Goal: Task Accomplishment & Management: Manage account settings

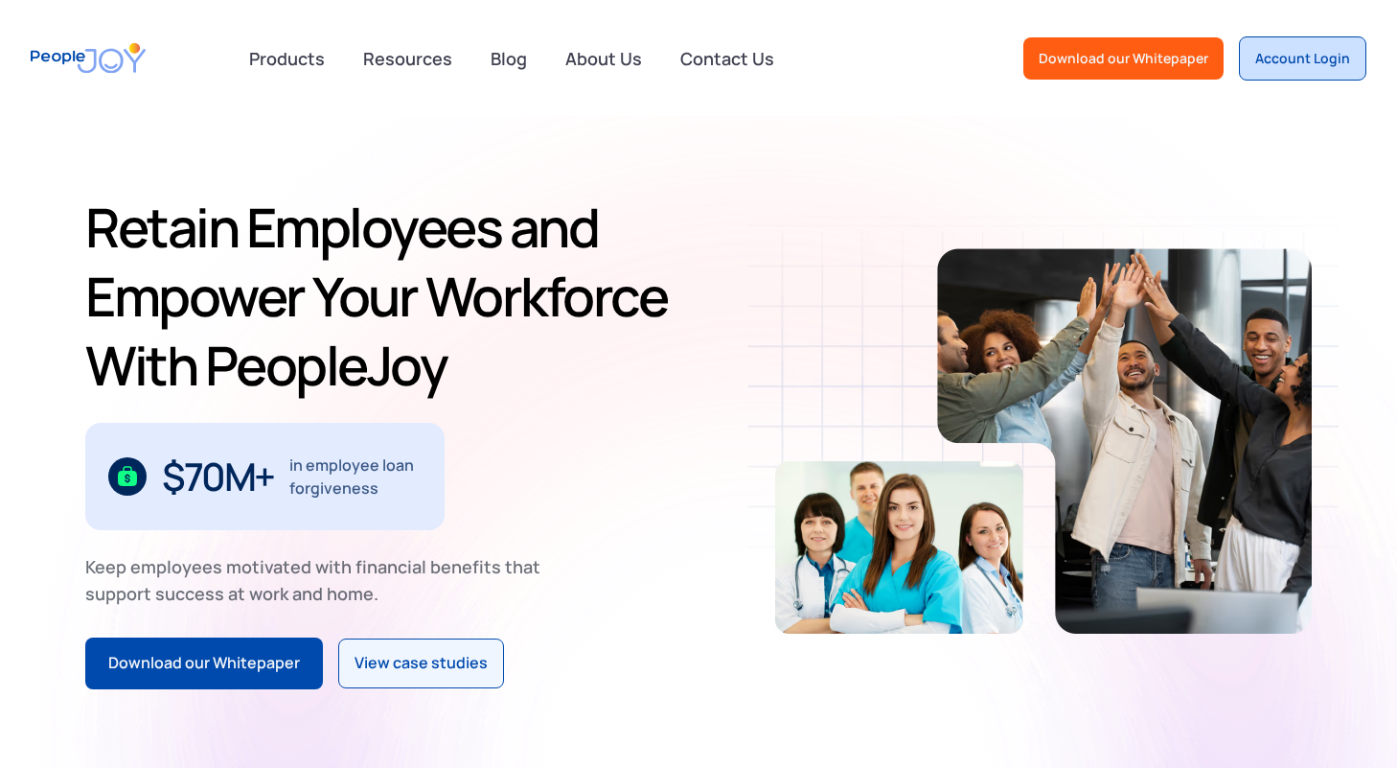
click at [1328, 64] on div "Account Login" at bounding box center [1303, 58] width 95 height 19
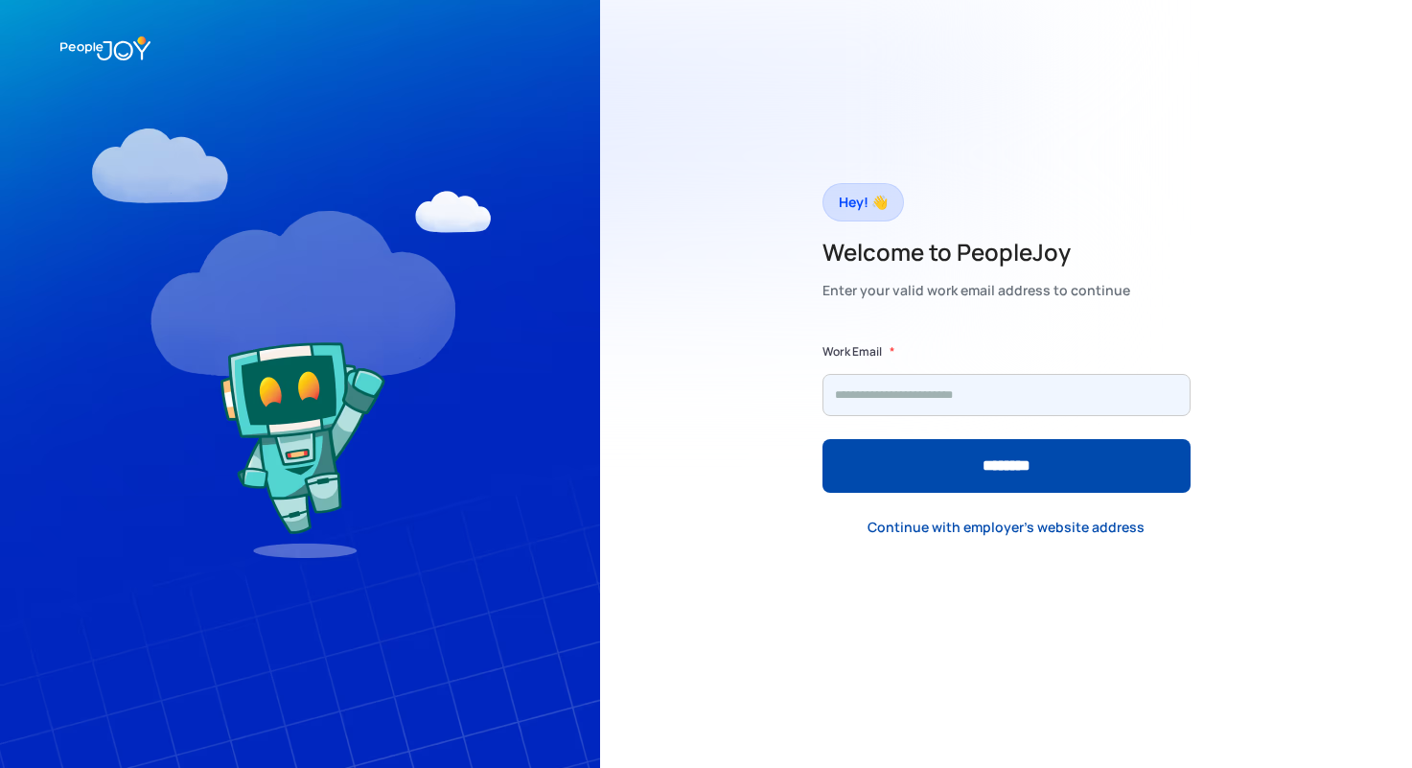
click at [940, 381] on input "Form" at bounding box center [1006, 395] width 368 height 42
type input "**********"
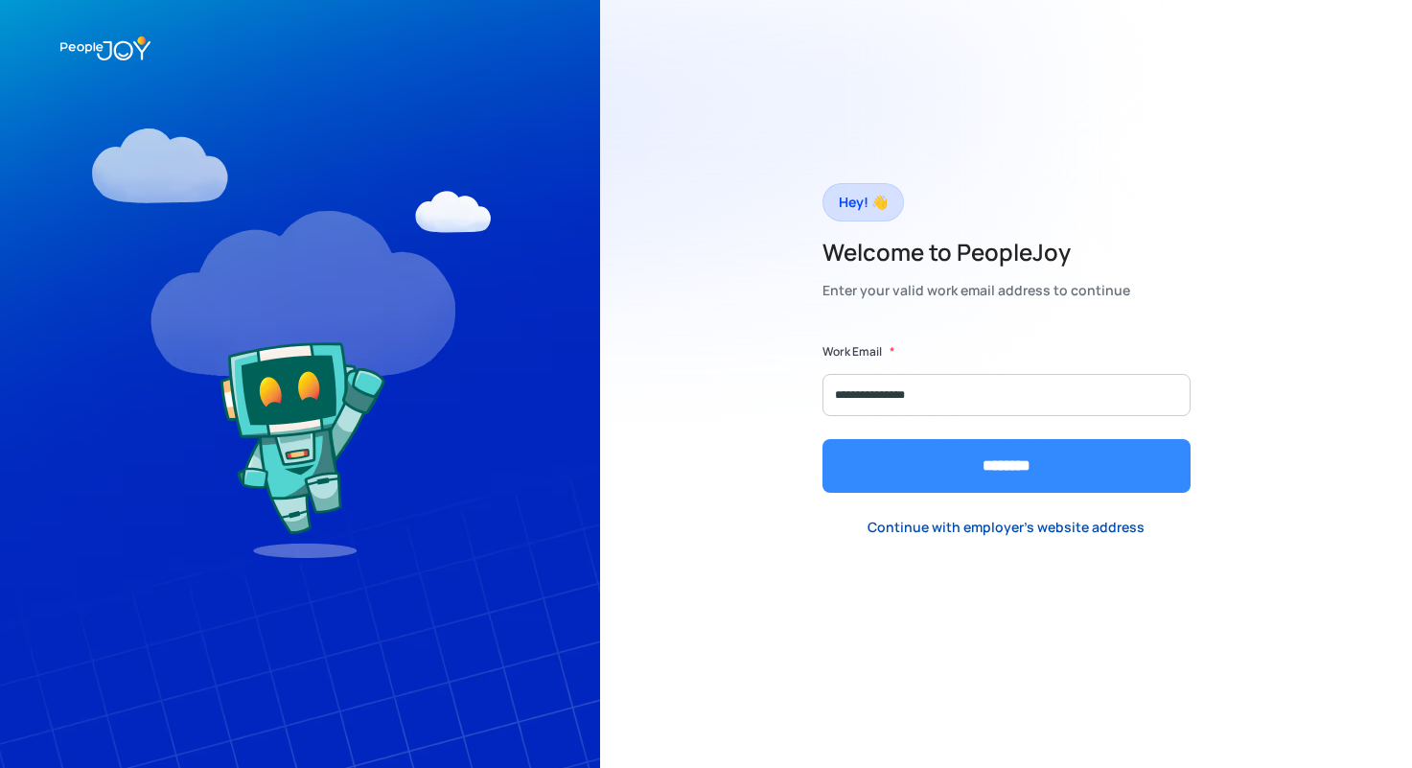
click at [939, 477] on input "********" at bounding box center [1006, 466] width 368 height 54
